Goal: Transaction & Acquisition: Purchase product/service

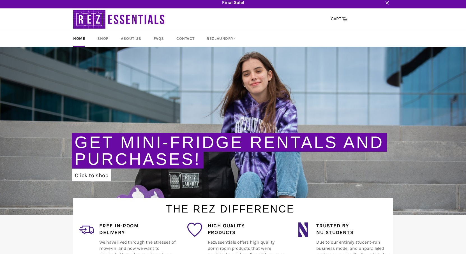
scroll to position [11, 0]
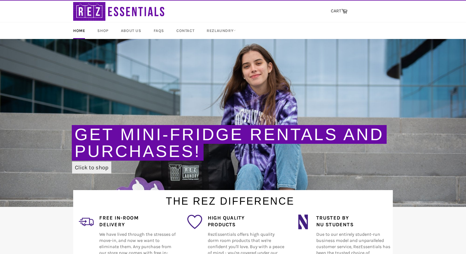
click at [90, 167] on link "Click to shop" at bounding box center [91, 167] width 39 height 12
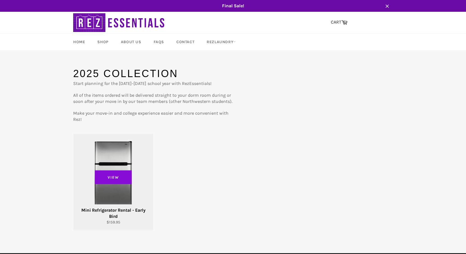
click at [111, 177] on span "View" at bounding box center [113, 177] width 37 height 14
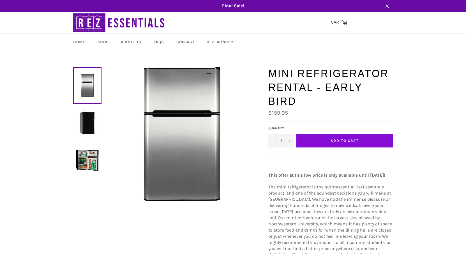
click at [315, 134] on button "Add to Cart" at bounding box center [344, 140] width 96 height 13
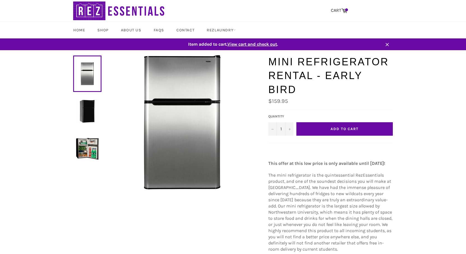
click at [236, 44] on span "View cart and check out" at bounding box center [252, 43] width 50 height 5
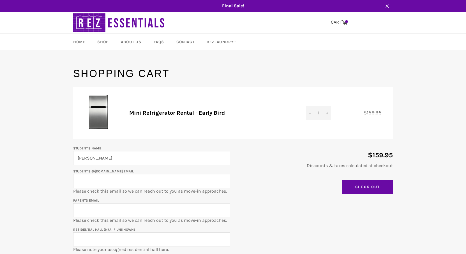
type input "Oliver Brenner"
type input "janikabrenner@gmail.com"
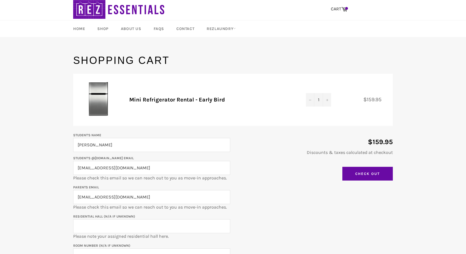
scroll to position [26, 0]
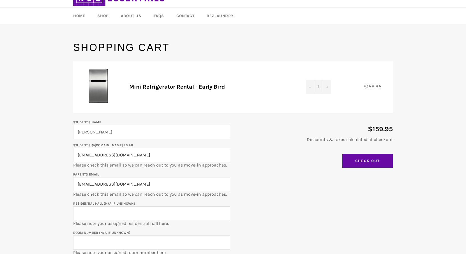
drag, startPoint x: 127, startPoint y: 154, endPoint x: 58, endPoint y: 150, distance: 69.3
click at [58, 152] on main "Shopping Cart Product Quantity Total Mini Refrigerator Rental - Early Bird Quan…" at bounding box center [233, 159] width 466 height 237
click at [99, 212] on input "Residential Hall (N/A if unknown)" at bounding box center [151, 213] width 157 height 14
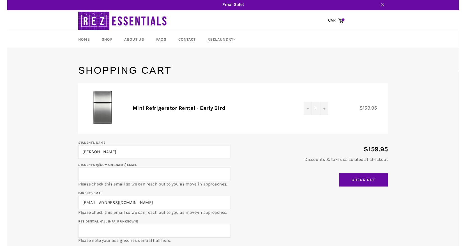
scroll to position [130, 0]
